Goal: Task Accomplishment & Management: Use online tool/utility

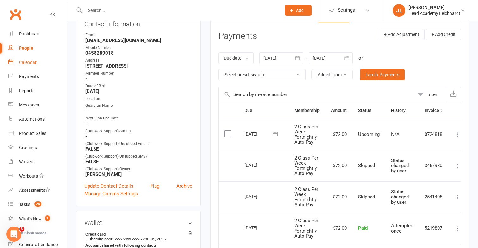
click at [22, 57] on link "Calendar" at bounding box center [37, 62] width 58 height 14
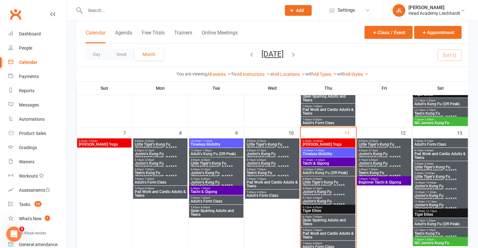
scroll to position [128, 0]
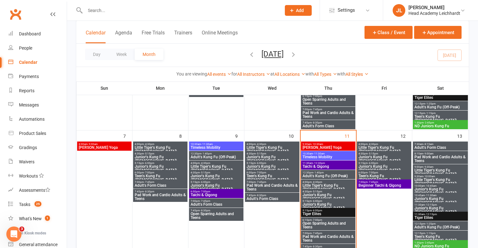
click at [153, 196] on span "Pad Work and Cardio Adults & Teens" at bounding box center [160, 197] width 52 height 8
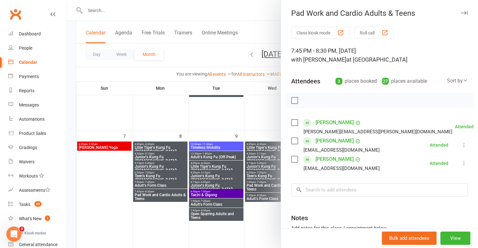
click at [190, 119] on div at bounding box center [272, 124] width 411 height 248
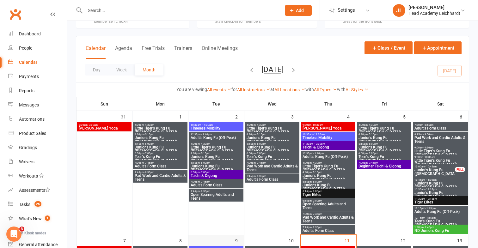
scroll to position [0, 0]
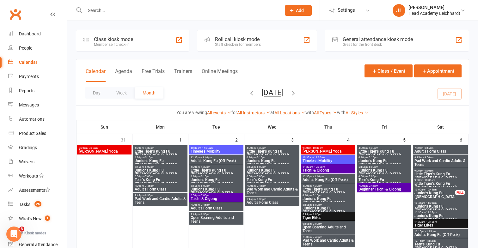
click at [260, 49] on div "Roll call kiosk mode Staff check-in for members" at bounding box center [257, 41] width 120 height 22
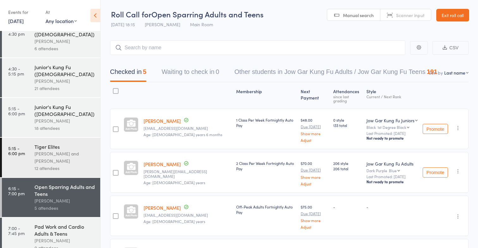
scroll to position [174, 0]
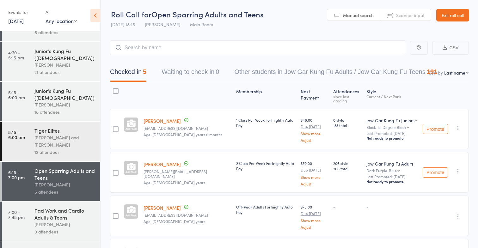
click at [57, 221] on div "[PERSON_NAME]" at bounding box center [64, 224] width 60 height 7
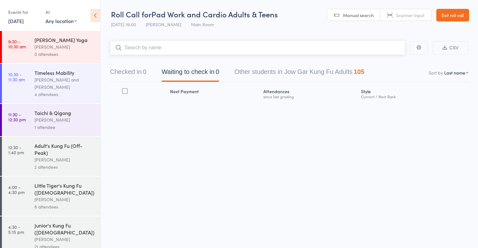
click at [255, 47] on input "search" at bounding box center [257, 47] width 295 height 15
type input "h"
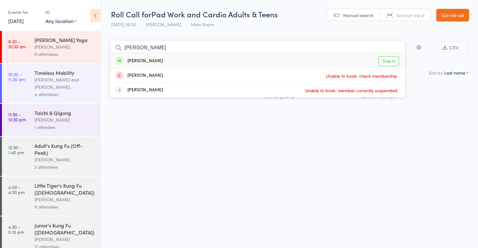
type input "[PERSON_NAME]"
click at [219, 62] on div "[PERSON_NAME] Drop in" at bounding box center [257, 61] width 294 height 15
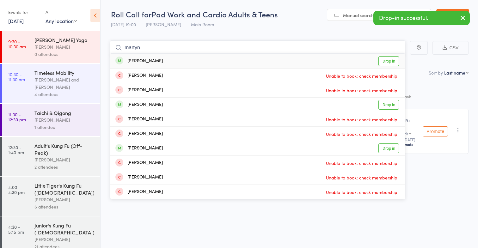
type input "martyn"
click at [206, 64] on div "[PERSON_NAME] Drop in" at bounding box center [257, 61] width 294 height 15
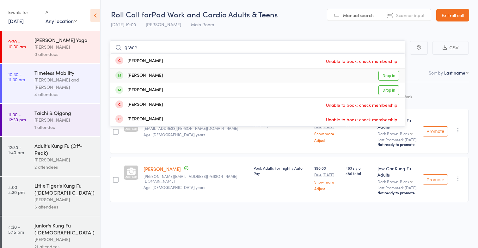
type input "grace"
click at [189, 73] on div "[PERSON_NAME] Drop in" at bounding box center [257, 76] width 294 height 14
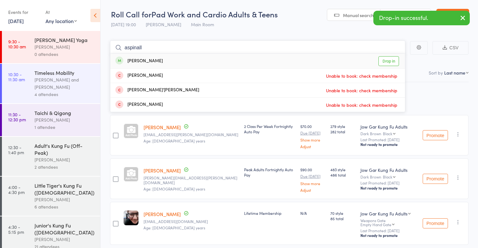
type input "aspinall"
click at [194, 64] on div "[PERSON_NAME] Drop in" at bounding box center [257, 61] width 294 height 15
